Goal: Task Accomplishment & Management: Manage account settings

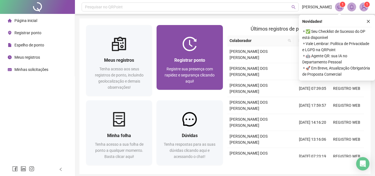
click at [196, 44] on img at bounding box center [189, 44] width 14 height 14
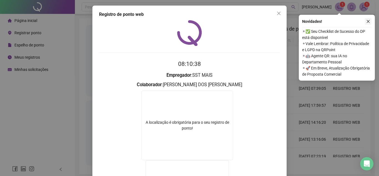
click at [369, 20] on icon "close" at bounding box center [368, 21] width 4 height 4
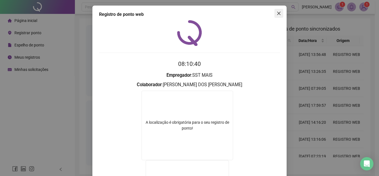
click at [280, 13] on span "Close" at bounding box center [279, 13] width 9 height 4
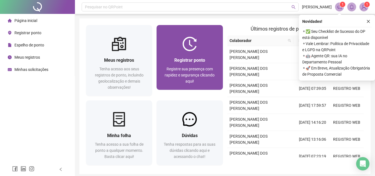
click at [199, 58] on span "Registrar ponto" at bounding box center [189, 59] width 31 height 5
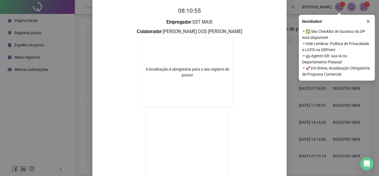
scroll to position [9, 0]
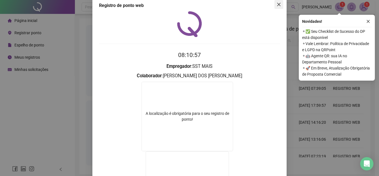
click at [275, 6] on span "Close" at bounding box center [279, 4] width 9 height 4
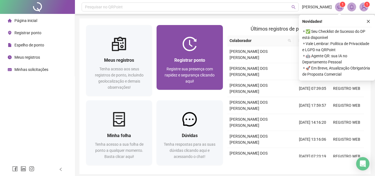
click at [206, 65] on div "Registrar ponto Registre sua presença com rapidez e segurança clicando aqui!" at bounding box center [189, 70] width 53 height 27
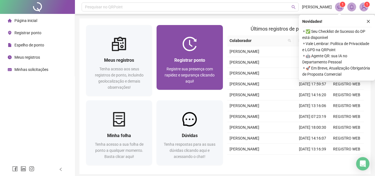
click at [204, 61] on span "Registrar ponto" at bounding box center [189, 59] width 31 height 5
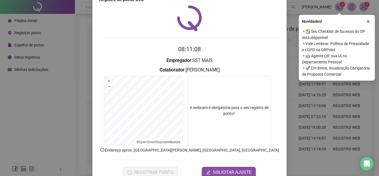
scroll to position [29, 0]
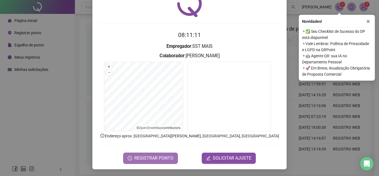
click at [156, 157] on span "REGISTRAR PONTO" at bounding box center [153, 158] width 39 height 7
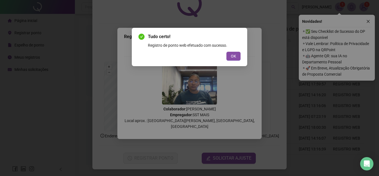
drag, startPoint x: 233, startPoint y: 56, endPoint x: 250, endPoint y: 61, distance: 16.7
click at [233, 56] on span "OK" at bounding box center [233, 56] width 5 height 6
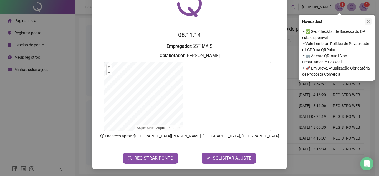
click at [368, 23] on icon "close" at bounding box center [368, 21] width 4 height 4
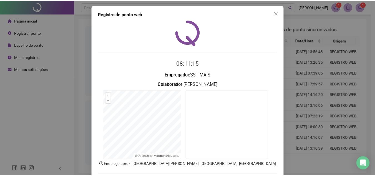
scroll to position [0, 0]
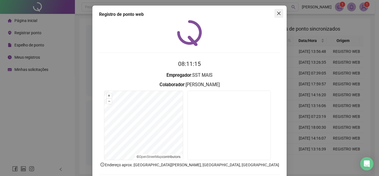
click at [280, 14] on span "Close" at bounding box center [279, 13] width 9 height 4
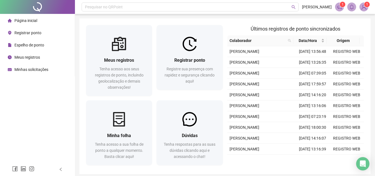
click at [37, 59] on span "Meus registros" at bounding box center [27, 57] width 26 height 4
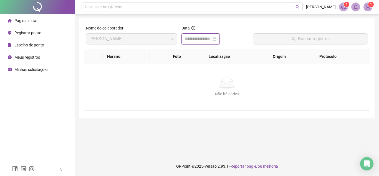
click at [199, 37] on input at bounding box center [198, 39] width 27 height 7
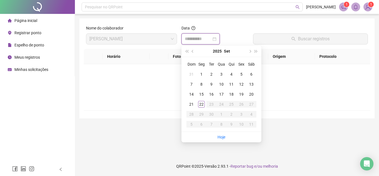
type input "**********"
click at [25, 47] on span "Espelho de ponto" at bounding box center [29, 45] width 30 height 4
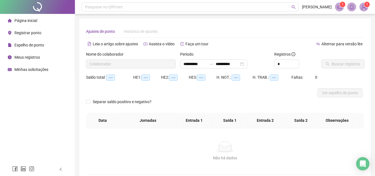
type input "**********"
click at [337, 65] on span "Buscar registros" at bounding box center [346, 64] width 28 height 6
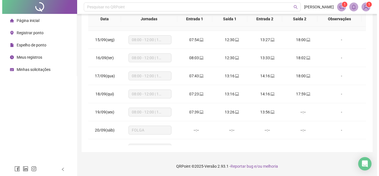
scroll to position [260, 0]
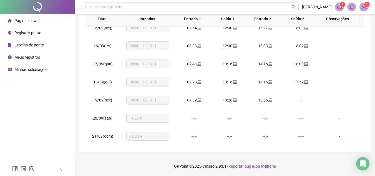
click at [30, 33] on span "Registrar ponto" at bounding box center [27, 33] width 27 height 4
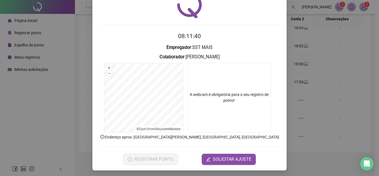
scroll to position [29, 0]
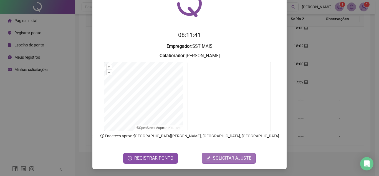
click at [225, 160] on span "SOLICITAR AJUSTE" at bounding box center [232, 158] width 39 height 7
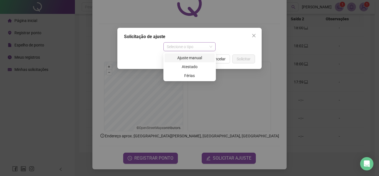
click at [181, 49] on span "Selecione o tipo" at bounding box center [190, 46] width 46 height 8
click at [180, 58] on div "Ajuste manual" at bounding box center [190, 58] width 44 height 6
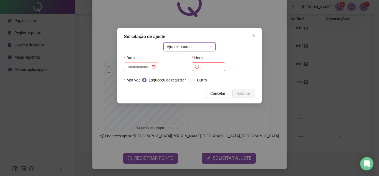
click at [131, 62] on div at bounding box center [141, 66] width 35 height 9
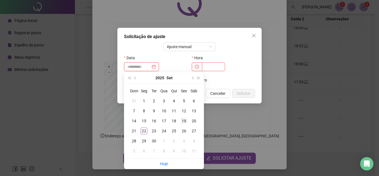
type input "**********"
click at [186, 120] on div "19" at bounding box center [184, 120] width 7 height 7
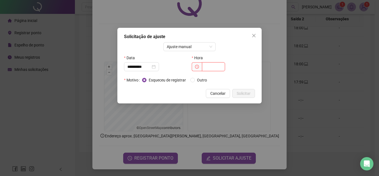
click at [213, 67] on input "text" at bounding box center [213, 66] width 23 height 9
type input "*****"
click at [250, 94] on span "Solicitar" at bounding box center [244, 93] width 14 height 6
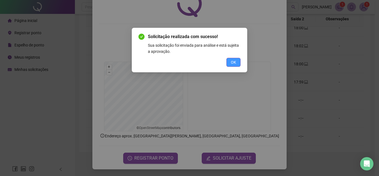
click at [237, 64] on button "OK" at bounding box center [234, 62] width 14 height 9
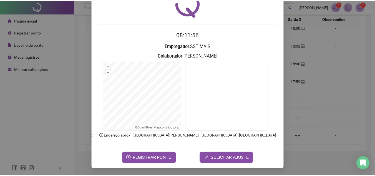
scroll to position [0, 0]
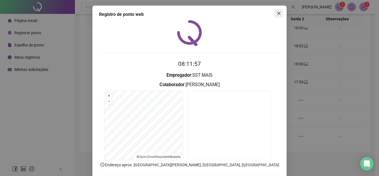
click at [276, 11] on button "Close" at bounding box center [279, 13] width 9 height 9
